Goal: Task Accomplishment & Management: Manage account settings

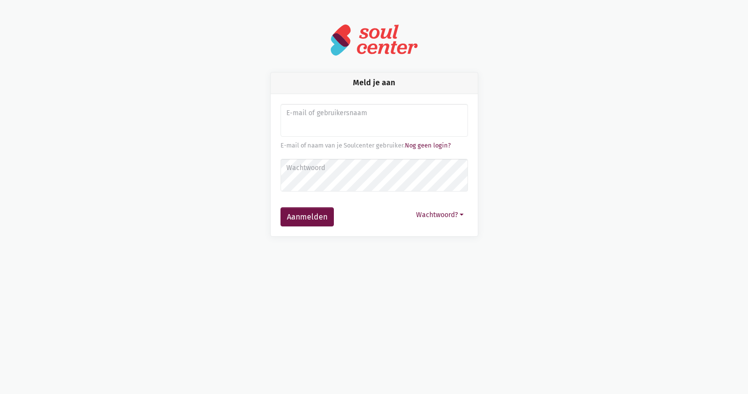
click at [391, 125] on input "Aanmelden" at bounding box center [375, 120] width 188 height 33
type input "[PERSON_NAME][EMAIL_ADDRESS][DOMAIN_NAME]"
click at [373, 165] on label "Wachtwoord" at bounding box center [374, 168] width 175 height 11
click at [281, 207] on button "Aanmelden" at bounding box center [307, 217] width 53 height 20
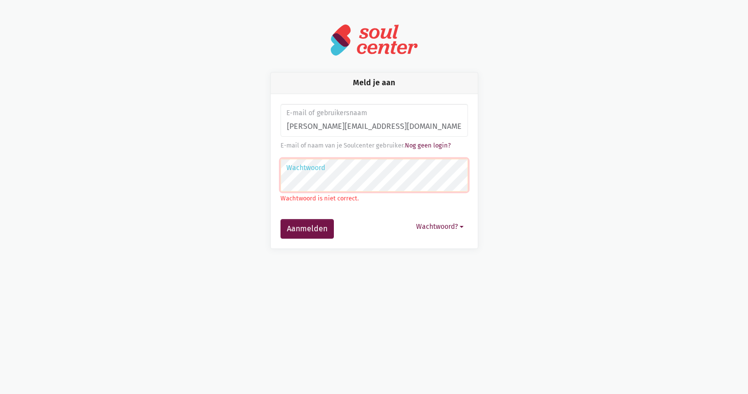
click at [281, 219] on button "Aanmelden" at bounding box center [307, 229] width 53 height 20
